Goal: Transaction & Acquisition: Purchase product/service

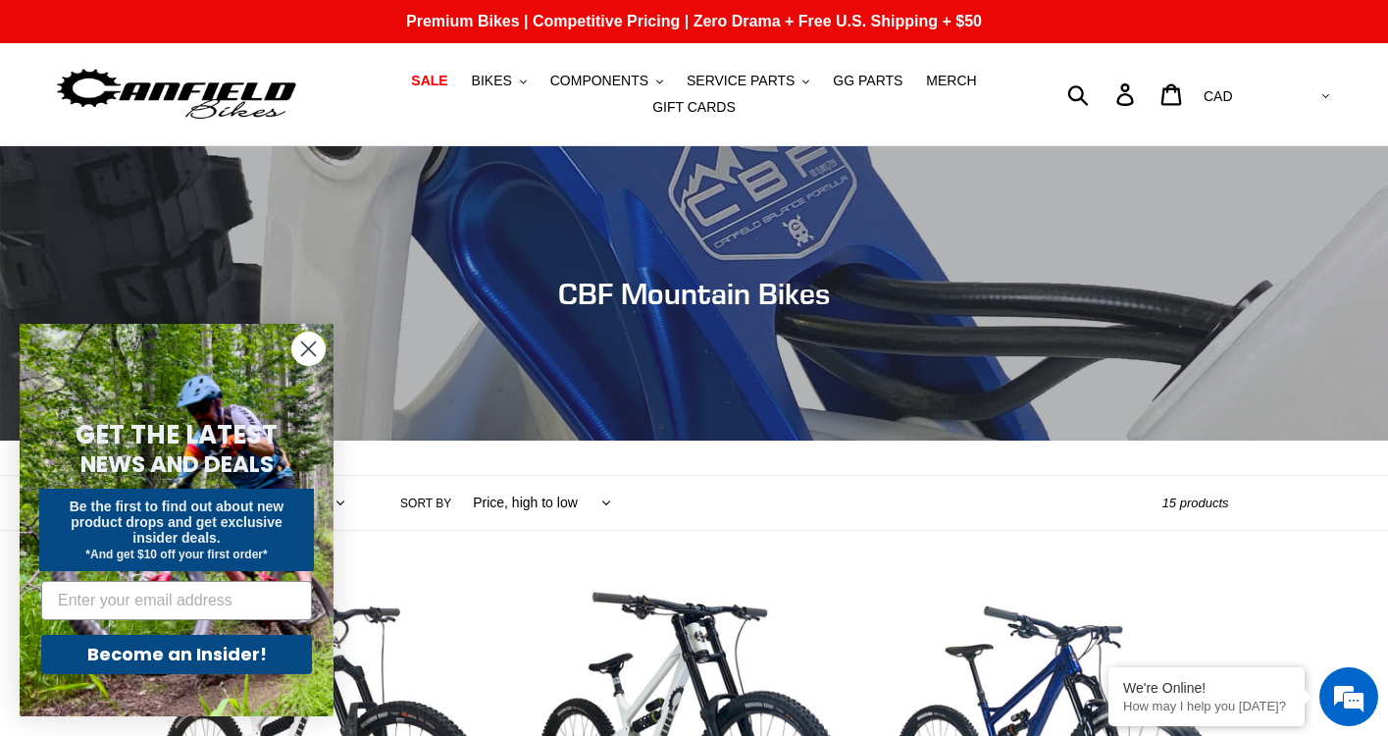
click at [302, 342] on icon "Close dialog" at bounding box center [309, 349] width 14 height 14
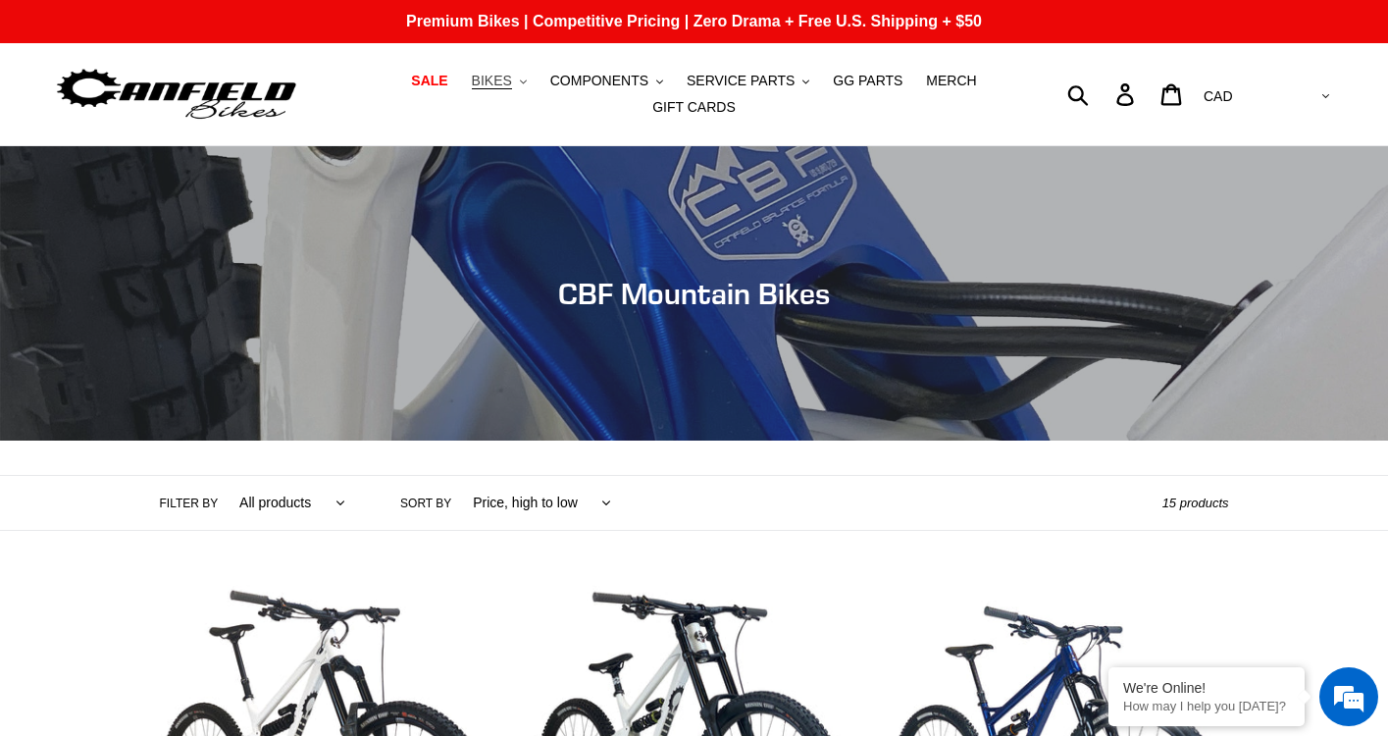
click at [526, 81] on icon "button" at bounding box center [523, 81] width 7 height 4
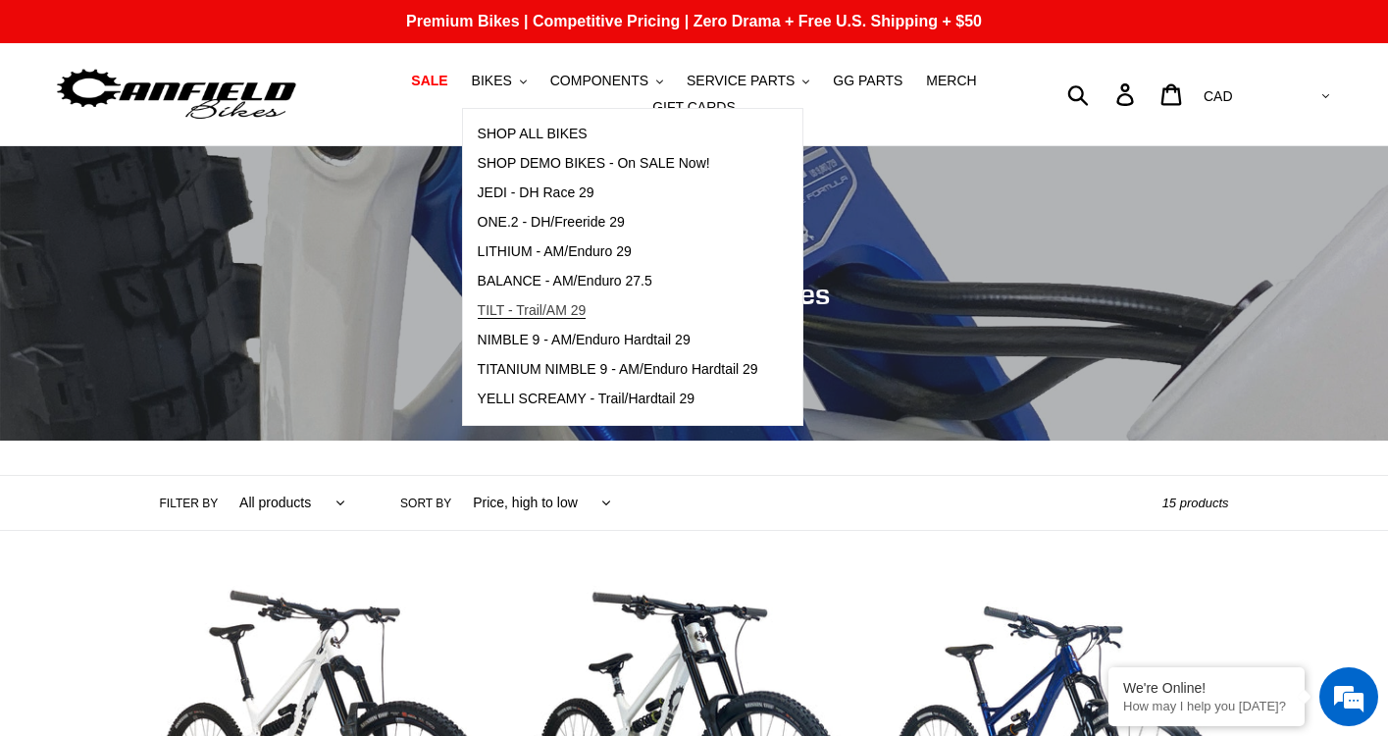
click at [729, 312] on link "TILT - Trail/AM 29" at bounding box center [618, 310] width 310 height 29
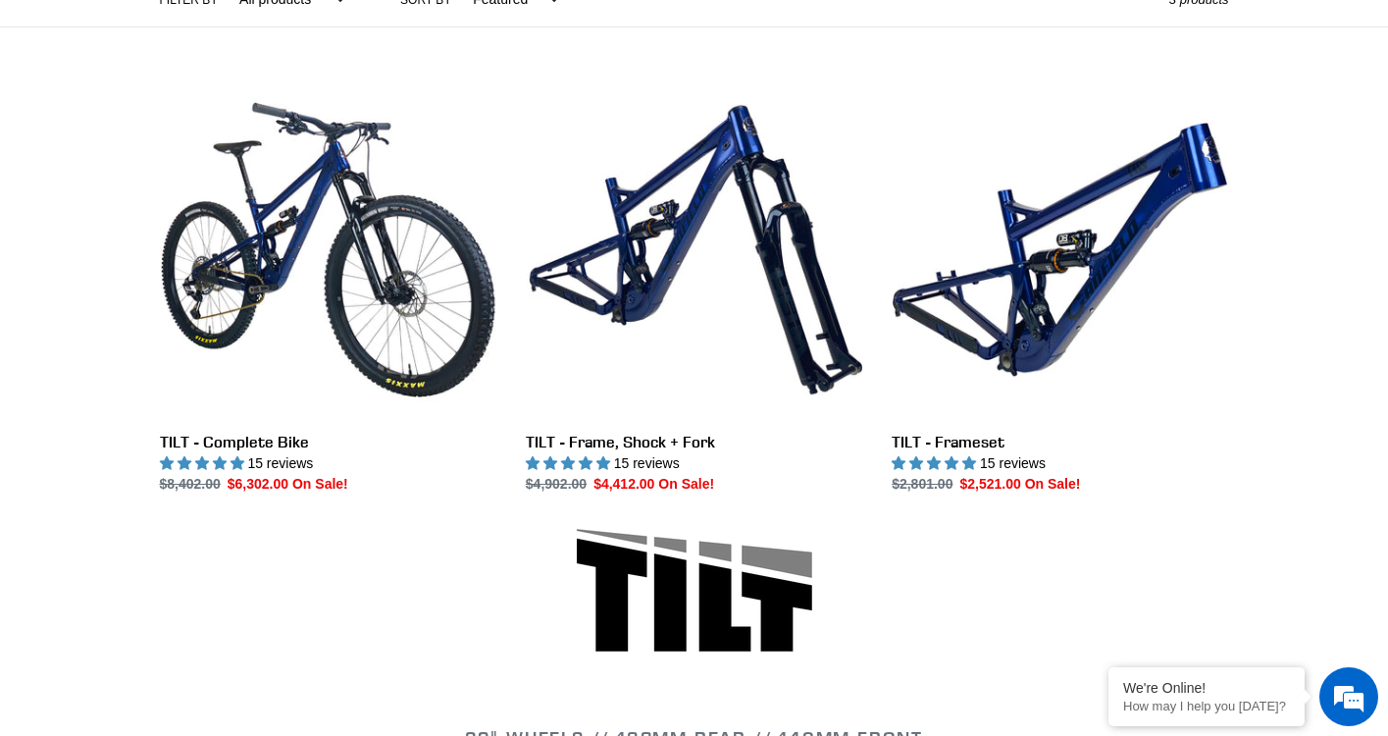
scroll to position [507, 0]
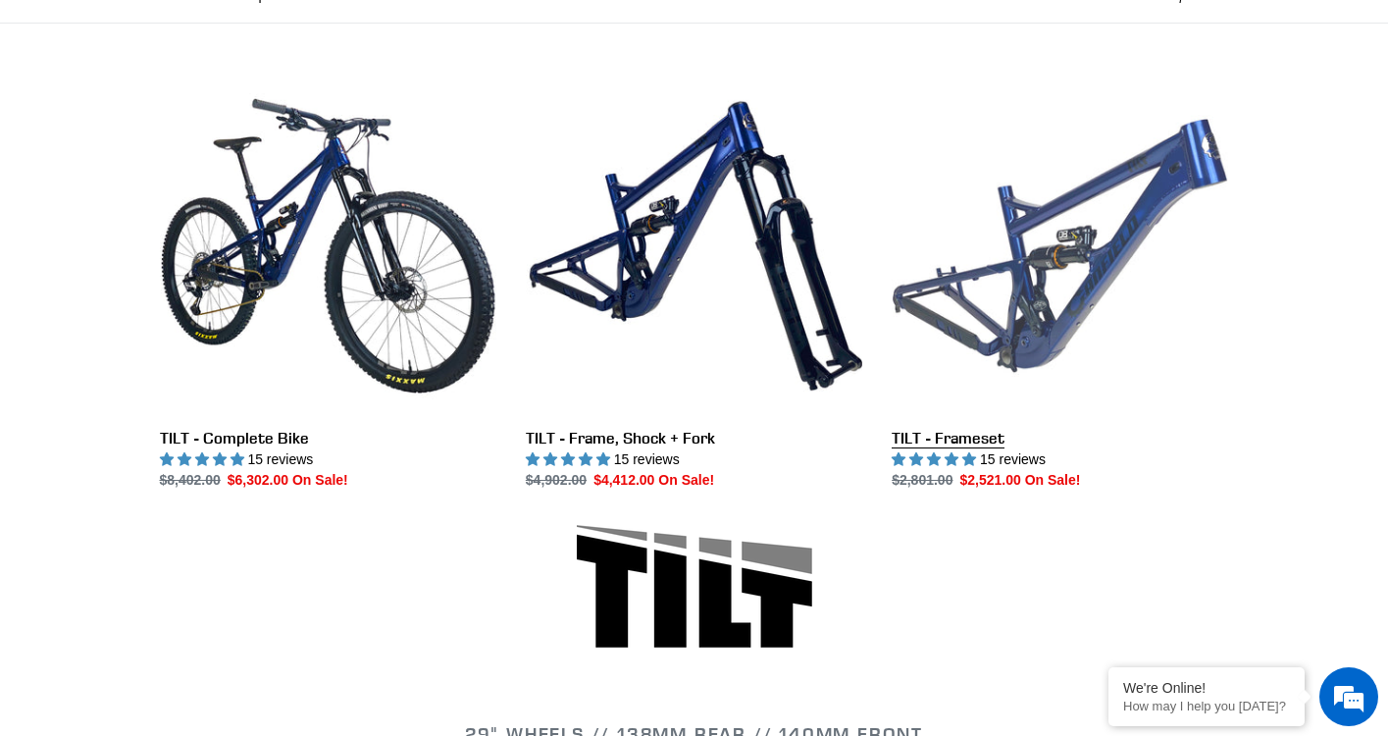
click at [1087, 236] on link "TILT - Frameset" at bounding box center [1060, 284] width 337 height 413
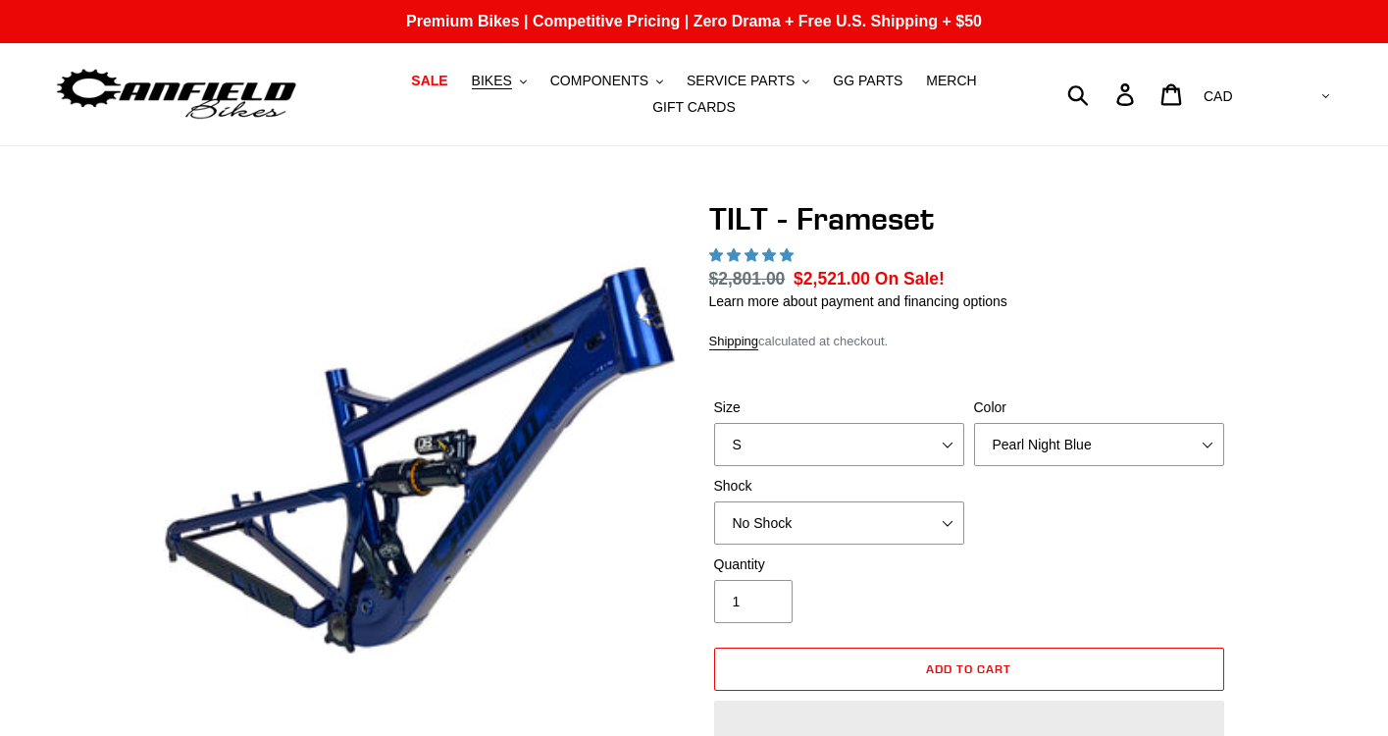
select select "highest-rating"
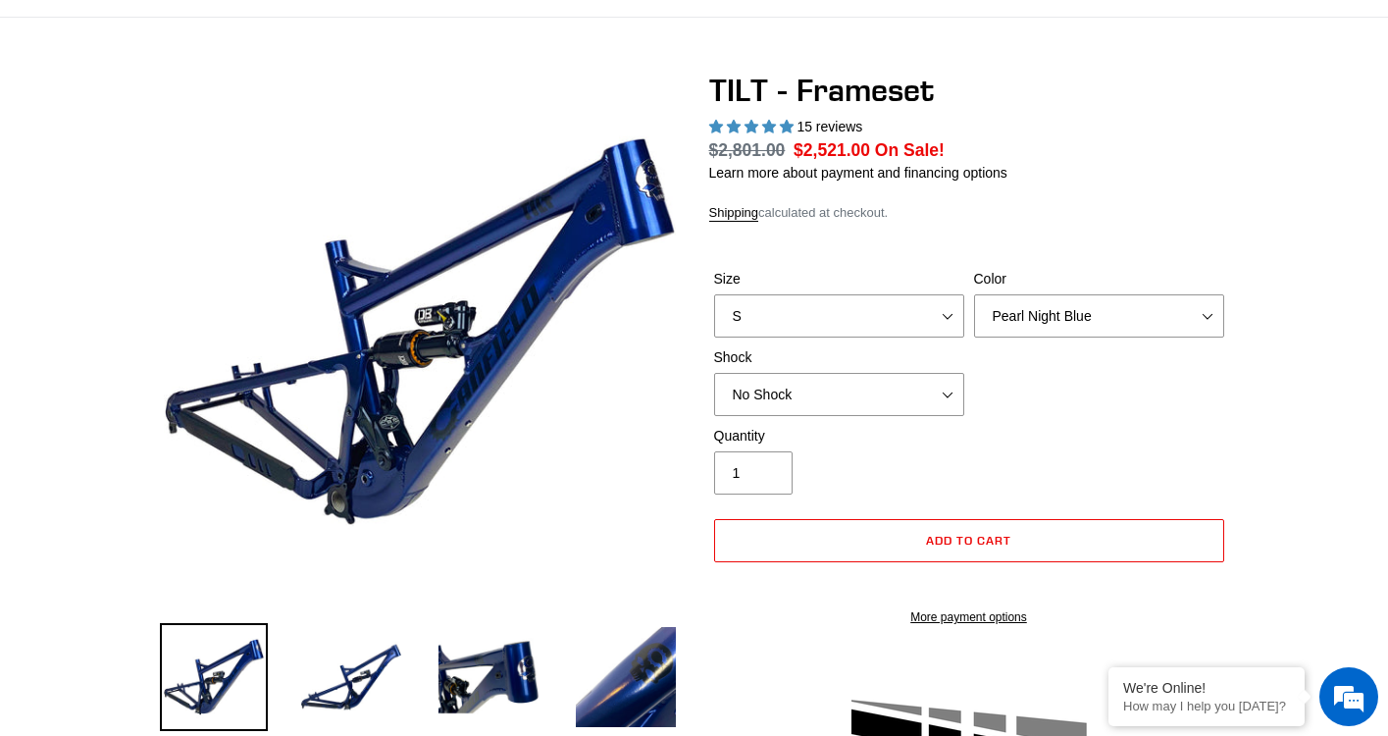
scroll to position [131, 0]
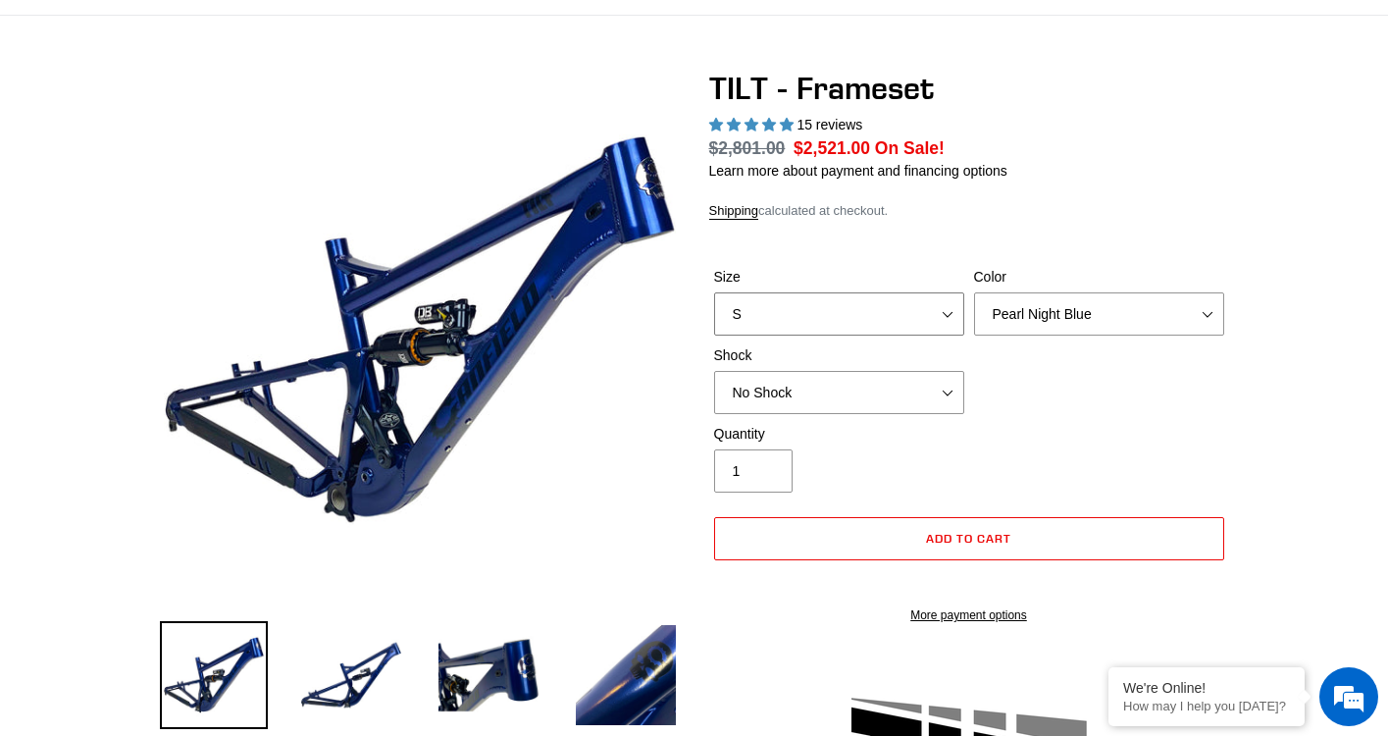
click at [906, 296] on select "S M L XL" at bounding box center [839, 313] width 250 height 43
select select "M"
click at [714, 292] on select "S M L XL" at bounding box center [839, 313] width 250 height 43
click at [931, 392] on select "No Shock Cane Creek DB Kitsuma Air RockShox Deluxe Ultimate Fox FLOAT X EXT Sto…" at bounding box center [839, 392] width 250 height 43
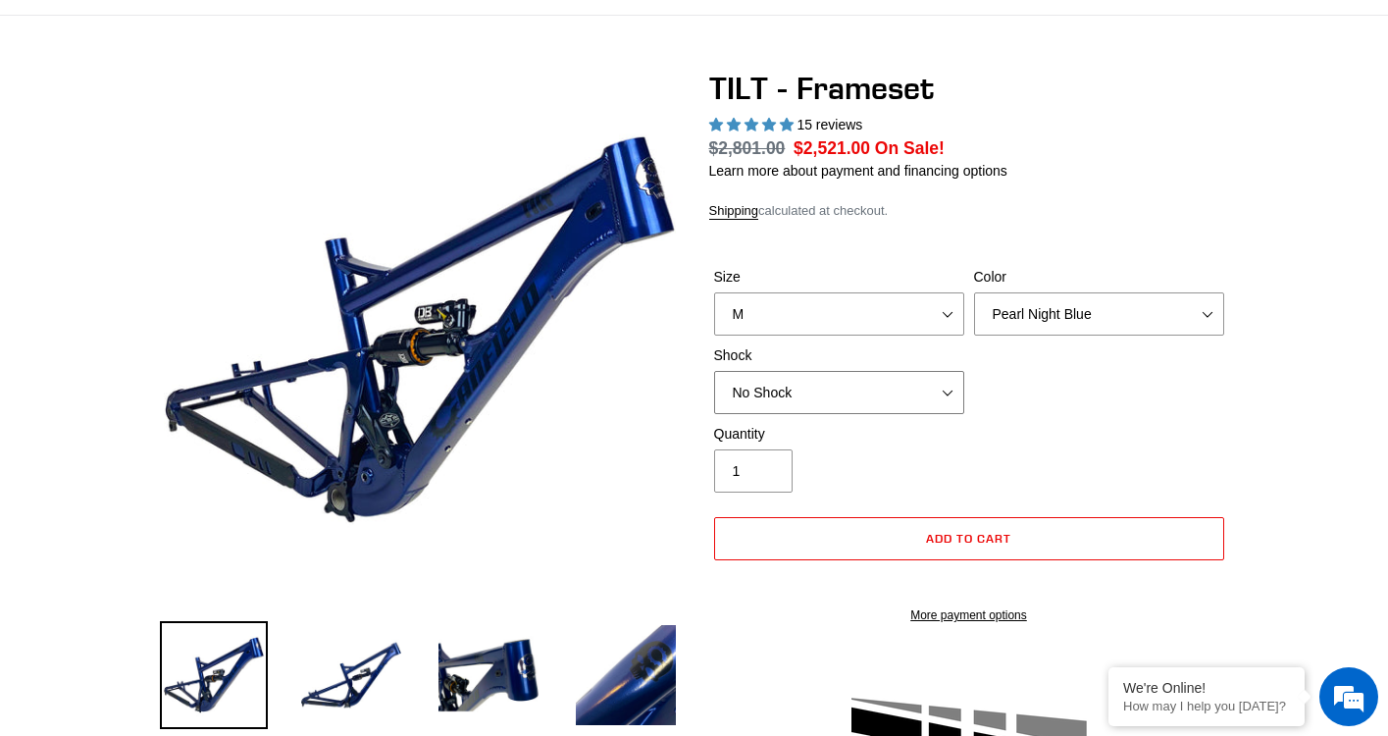
select select "Fox FLOAT X"
click at [714, 371] on select "No Shock Cane Creek DB Kitsuma Air RockShox Deluxe Ultimate Fox FLOAT X EXT Sto…" at bounding box center [839, 392] width 250 height 43
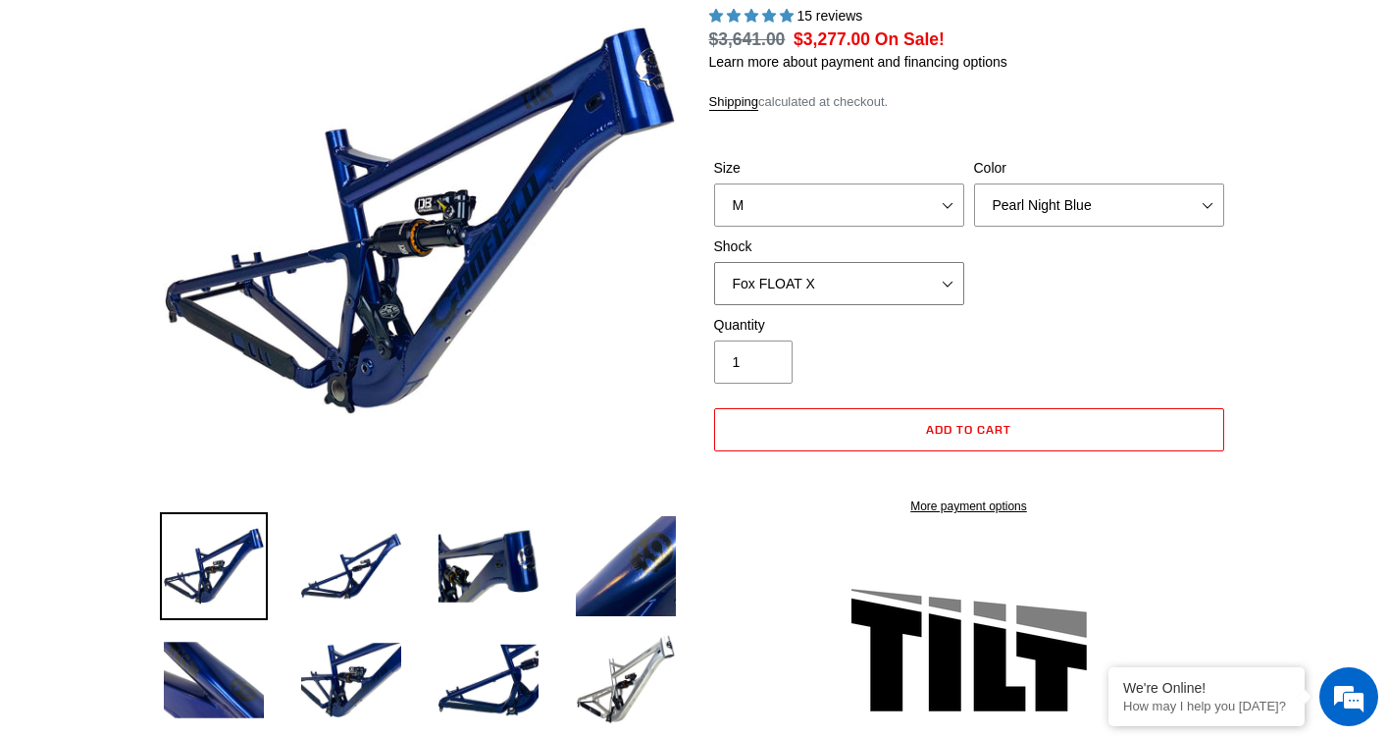
scroll to position [241, 0]
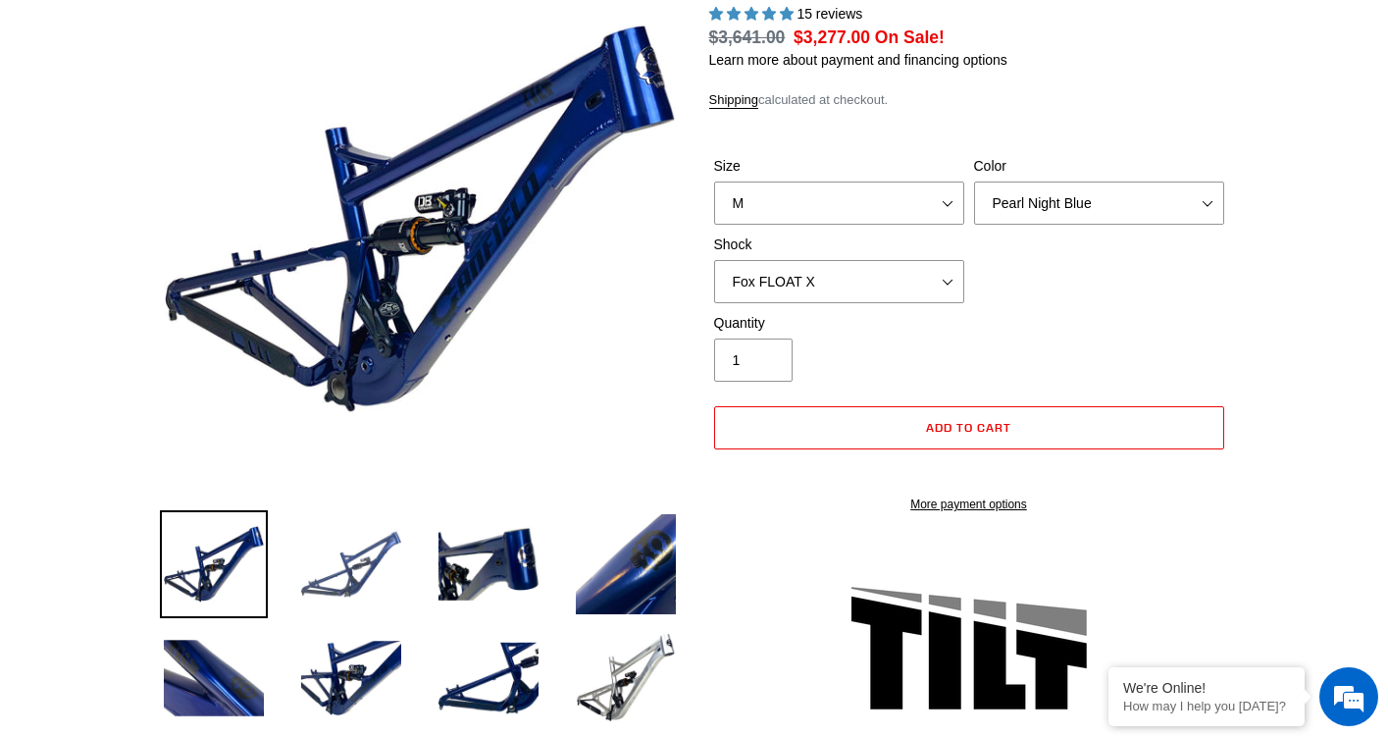
click at [399, 558] on img at bounding box center [351, 564] width 108 height 108
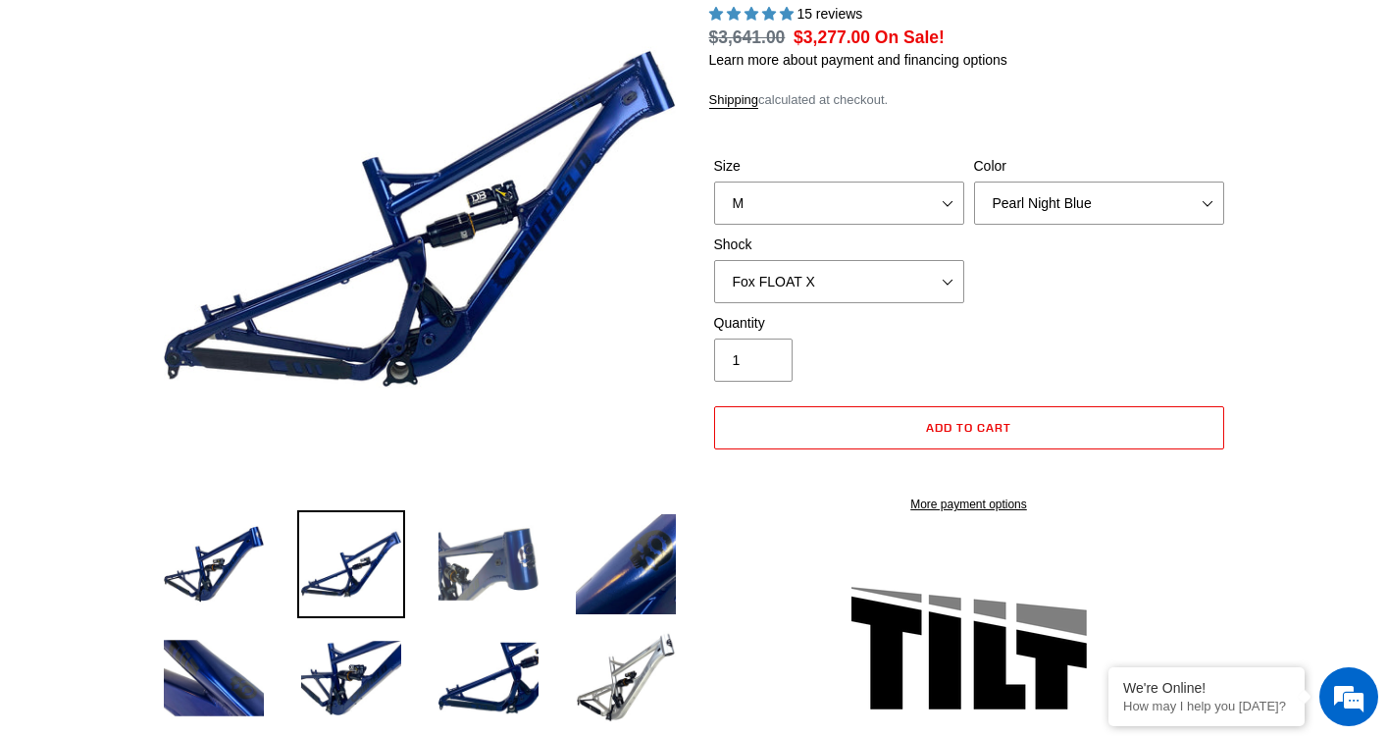
click at [536, 565] on img at bounding box center [489, 564] width 108 height 108
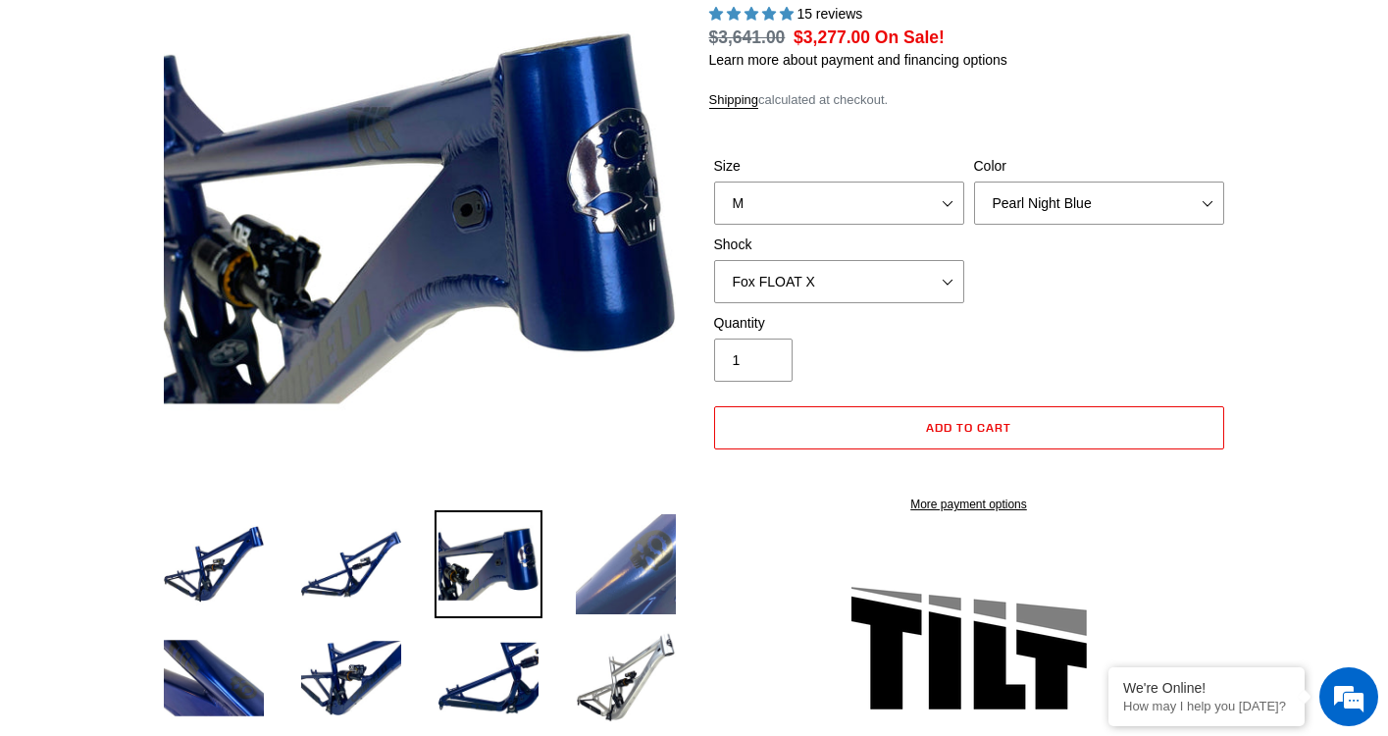
click at [620, 560] on img at bounding box center [626, 564] width 108 height 108
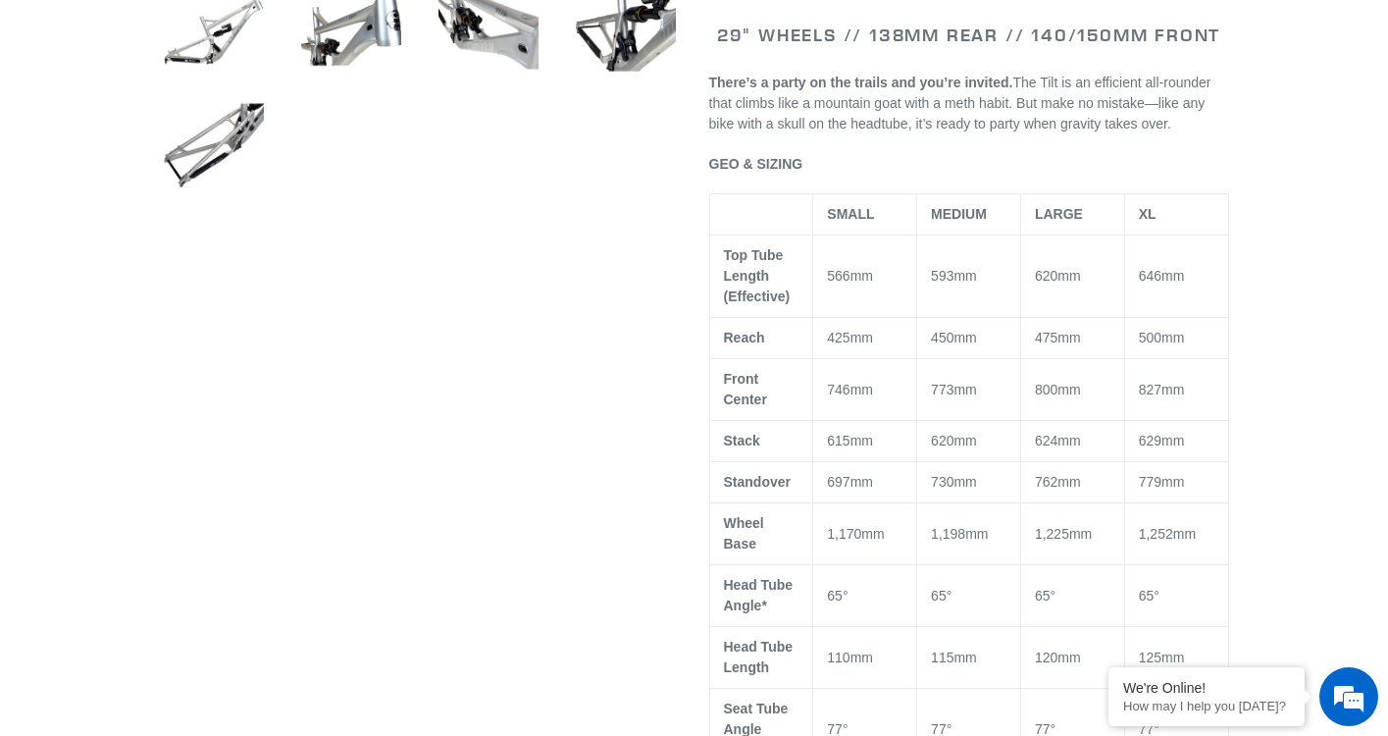
scroll to position [999, 0]
